Goal: Understand process/instructions: Learn how to perform a task or action

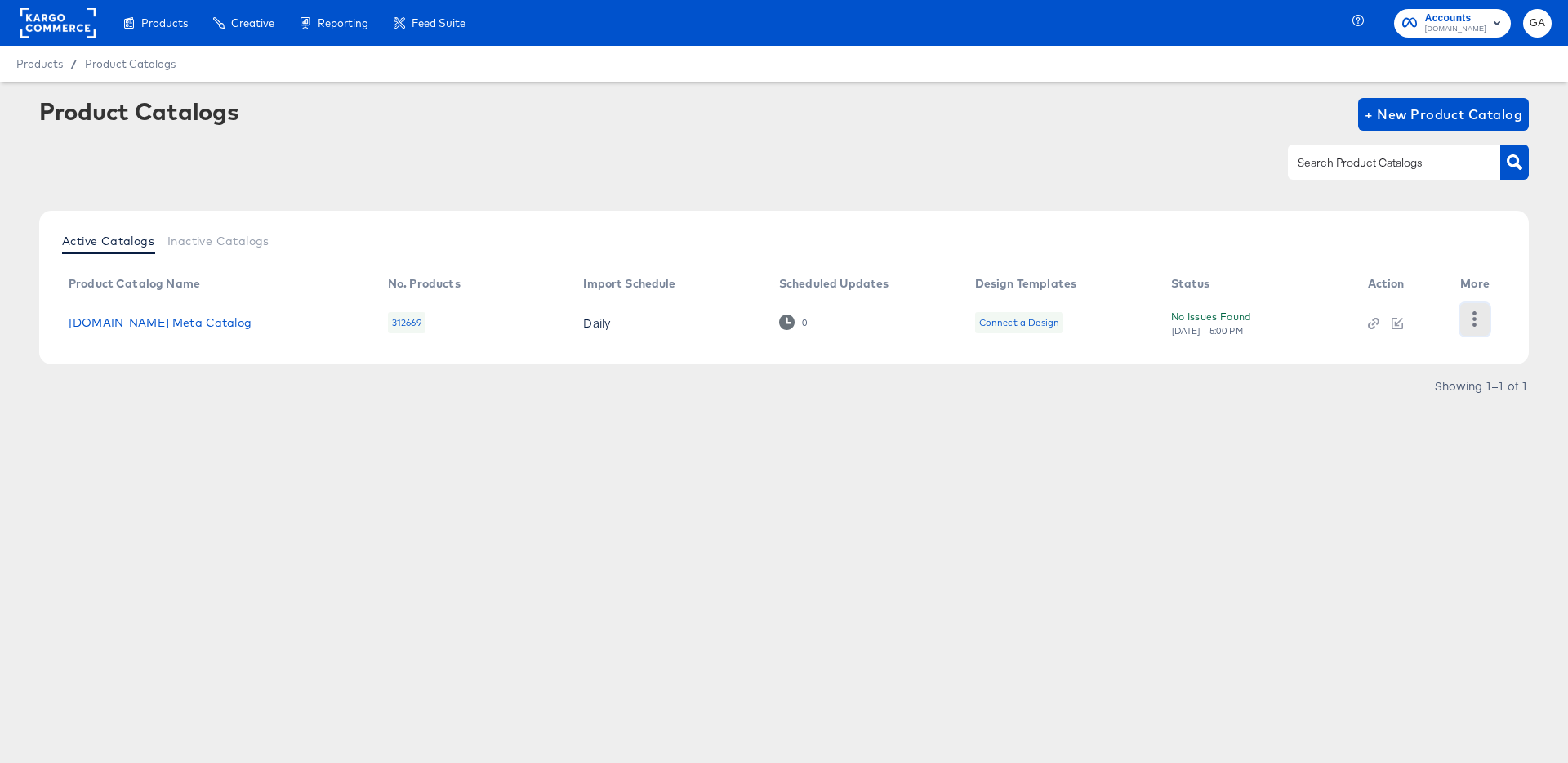
click at [1471, 317] on icon "button" at bounding box center [1474, 319] width 15 height 15
click at [1400, 319] on div "HUD Checks (Internal)" at bounding box center [1408, 318] width 163 height 26
click at [241, 178] on div at bounding box center [784, 162] width 1490 height 37
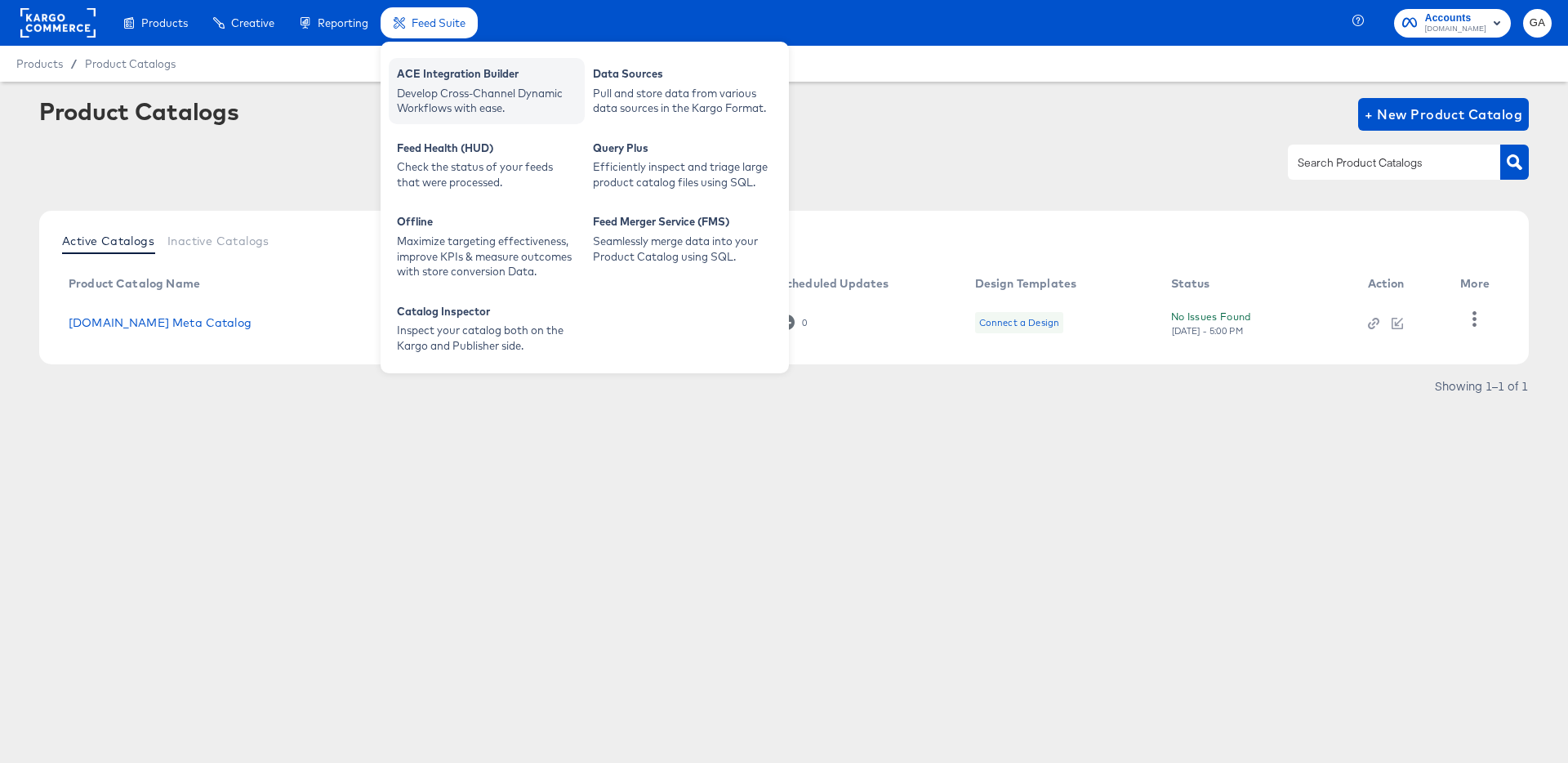
click at [440, 100] on div "Develop Cross-Channel Dynamic Workflows with ease." at bounding box center [487, 100] width 180 height 30
